Goal: Navigation & Orientation: Find specific page/section

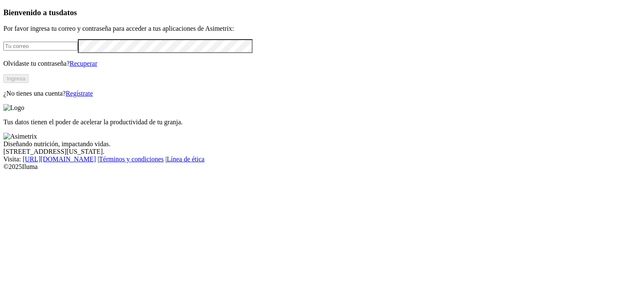
click at [65, 51] on input "email" at bounding box center [40, 46] width 75 height 9
type input "andrearuiz@harinagro.com"
click at [29, 83] on button "Ingresa" at bounding box center [15, 78] width 25 height 9
